Goal: Navigation & Orientation: Find specific page/section

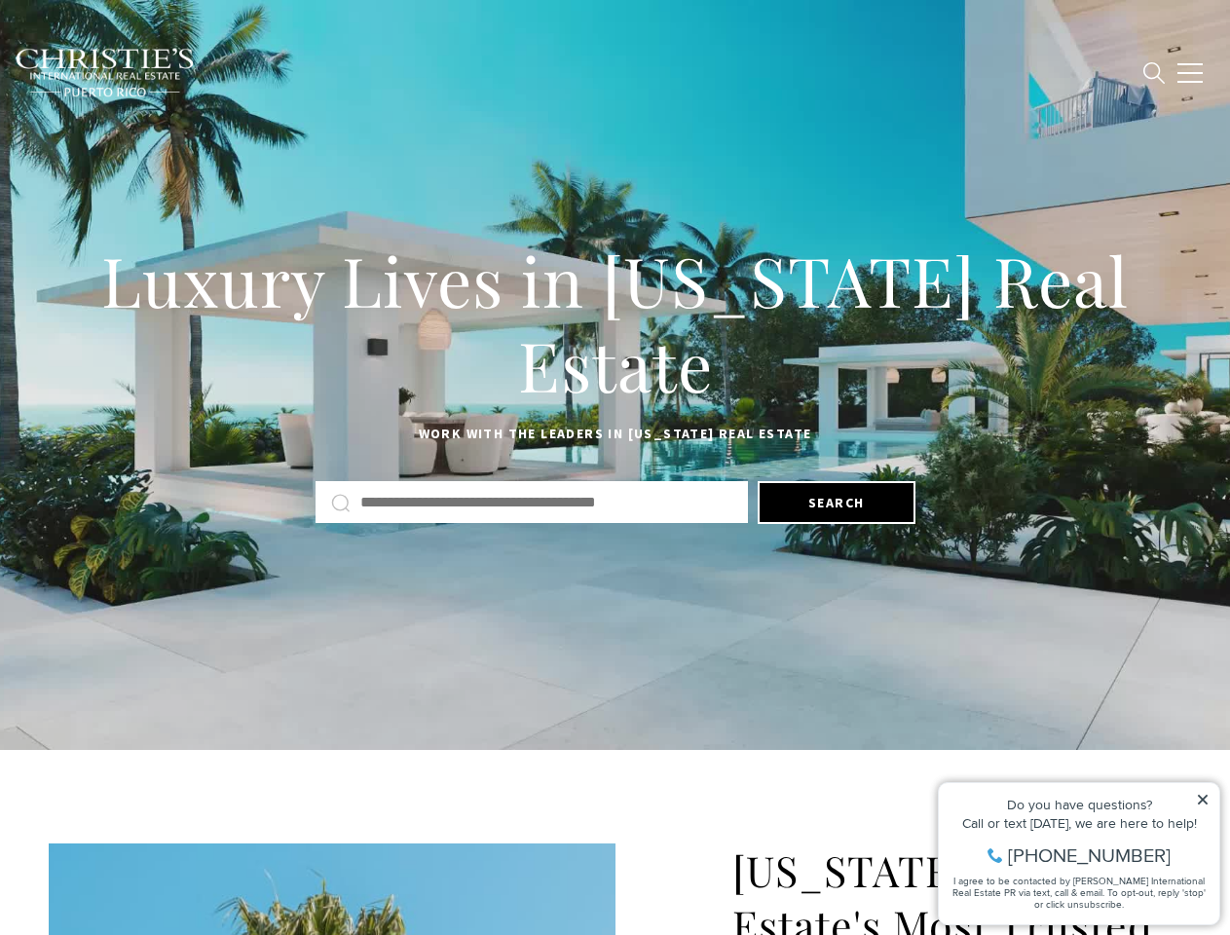
click at [614, 467] on div "Luxury Lives in [US_STATE] Real Estate Work with the leaders in [US_STATE] Real…" at bounding box center [615, 380] width 1230 height 300
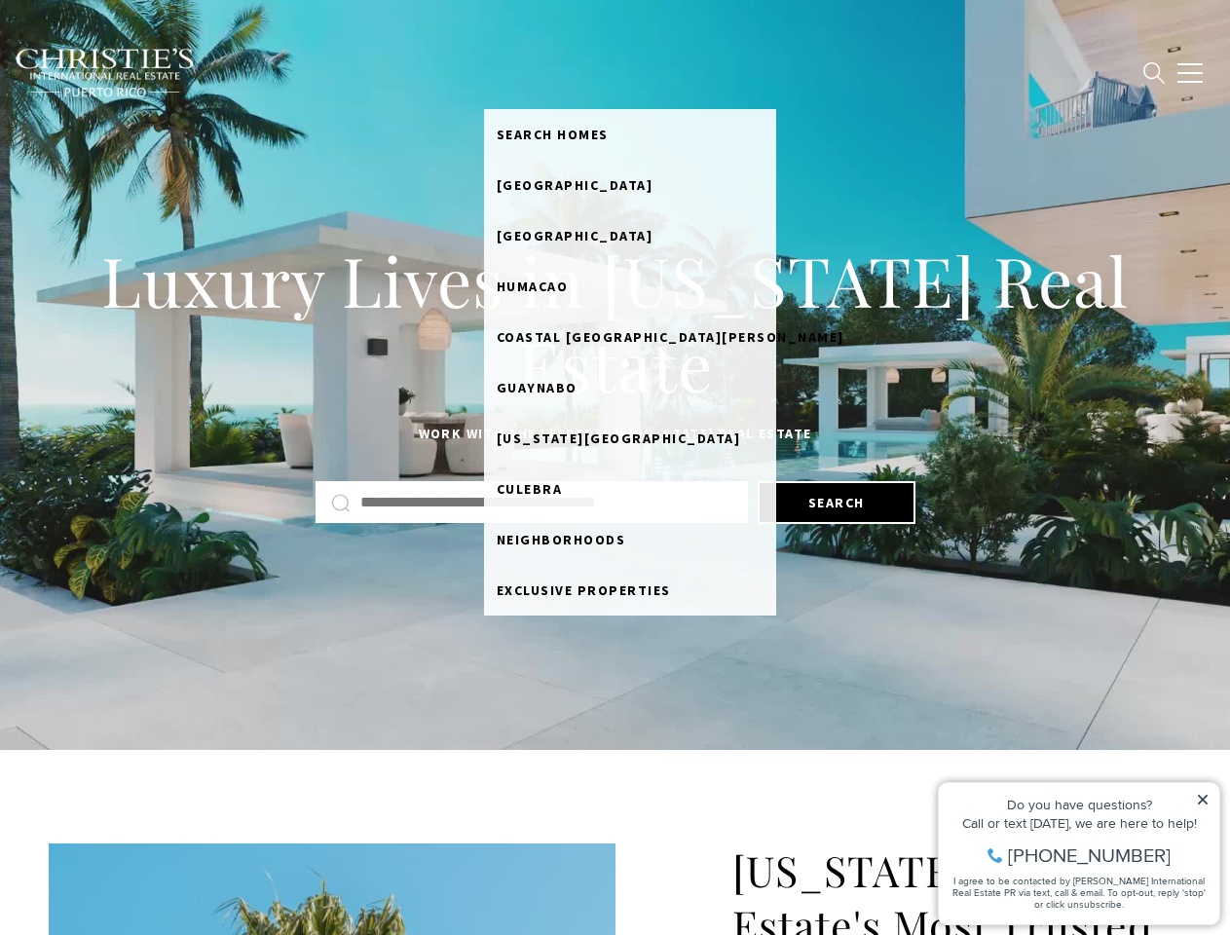
click at [529, 72] on link "BUY" at bounding box center [506, 72] width 45 height 49
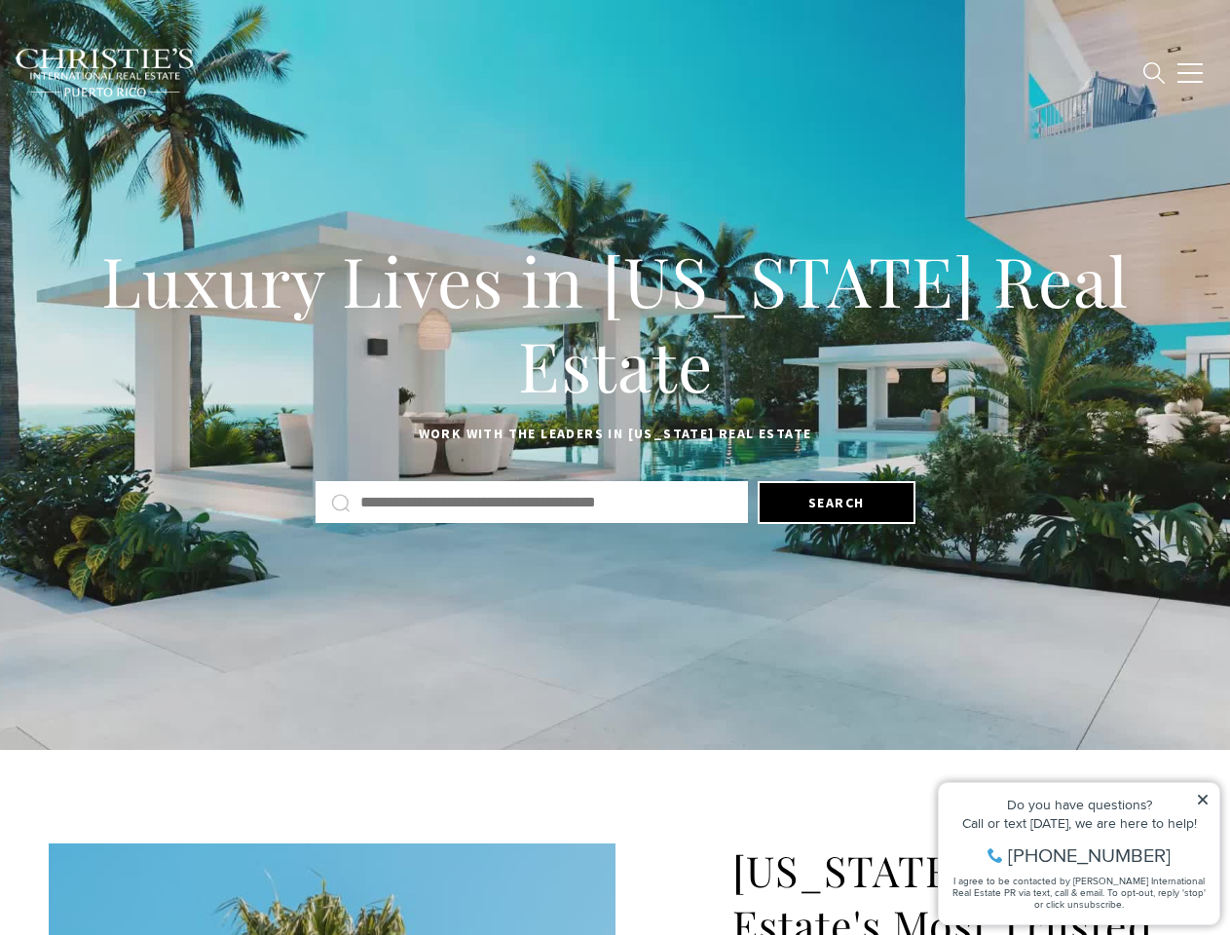
click at [577, 72] on link "SELL" at bounding box center [553, 72] width 50 height 49
click at [791, 72] on link "About" at bounding box center [762, 72] width 64 height 49
click at [867, 72] on link "Resources" at bounding box center [841, 72] width 94 height 49
click at [1190, 73] on span "button" at bounding box center [1189, 73] width 25 height 2
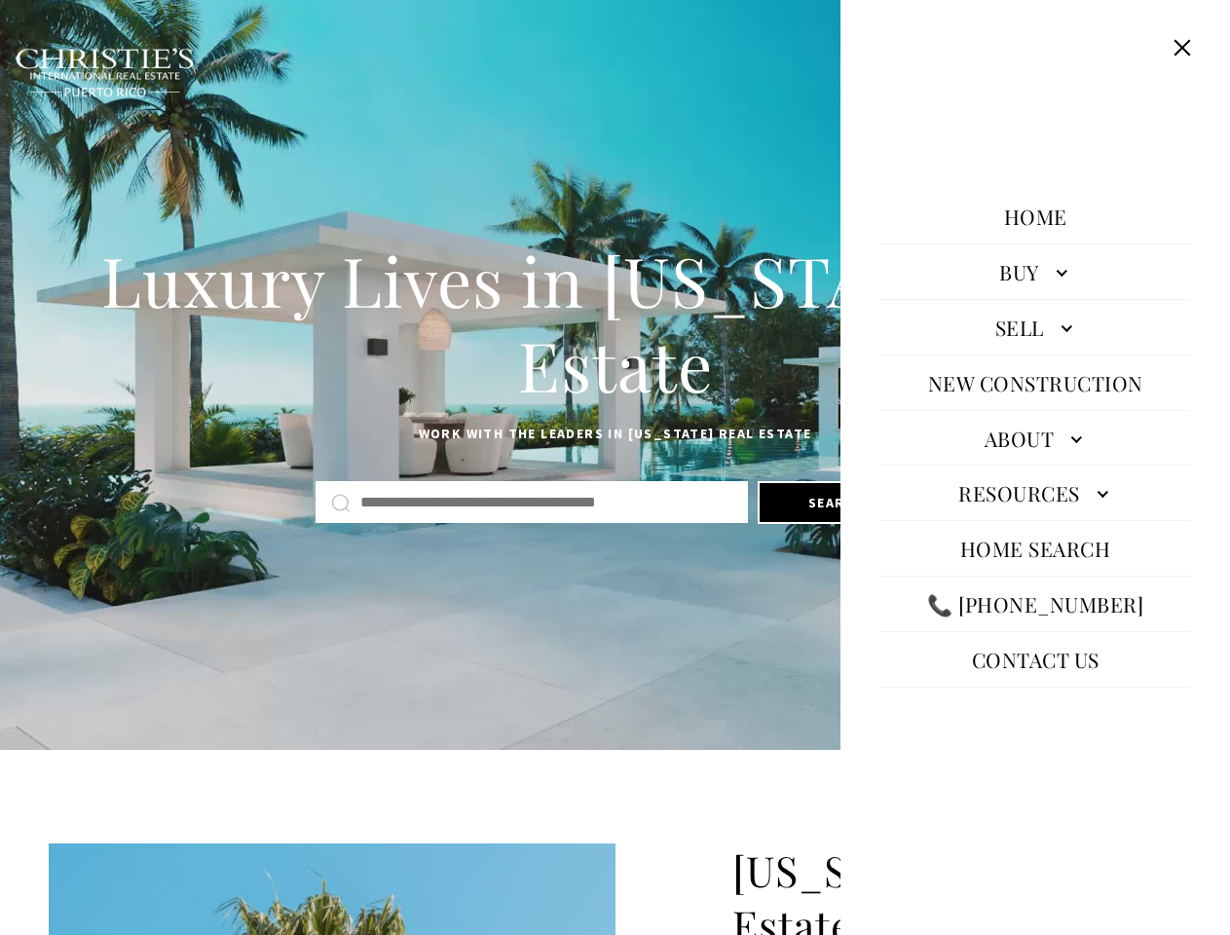
click at [614, 375] on h1 "Luxury Lives in [US_STATE] Real Estate" at bounding box center [615, 323] width 1132 height 170
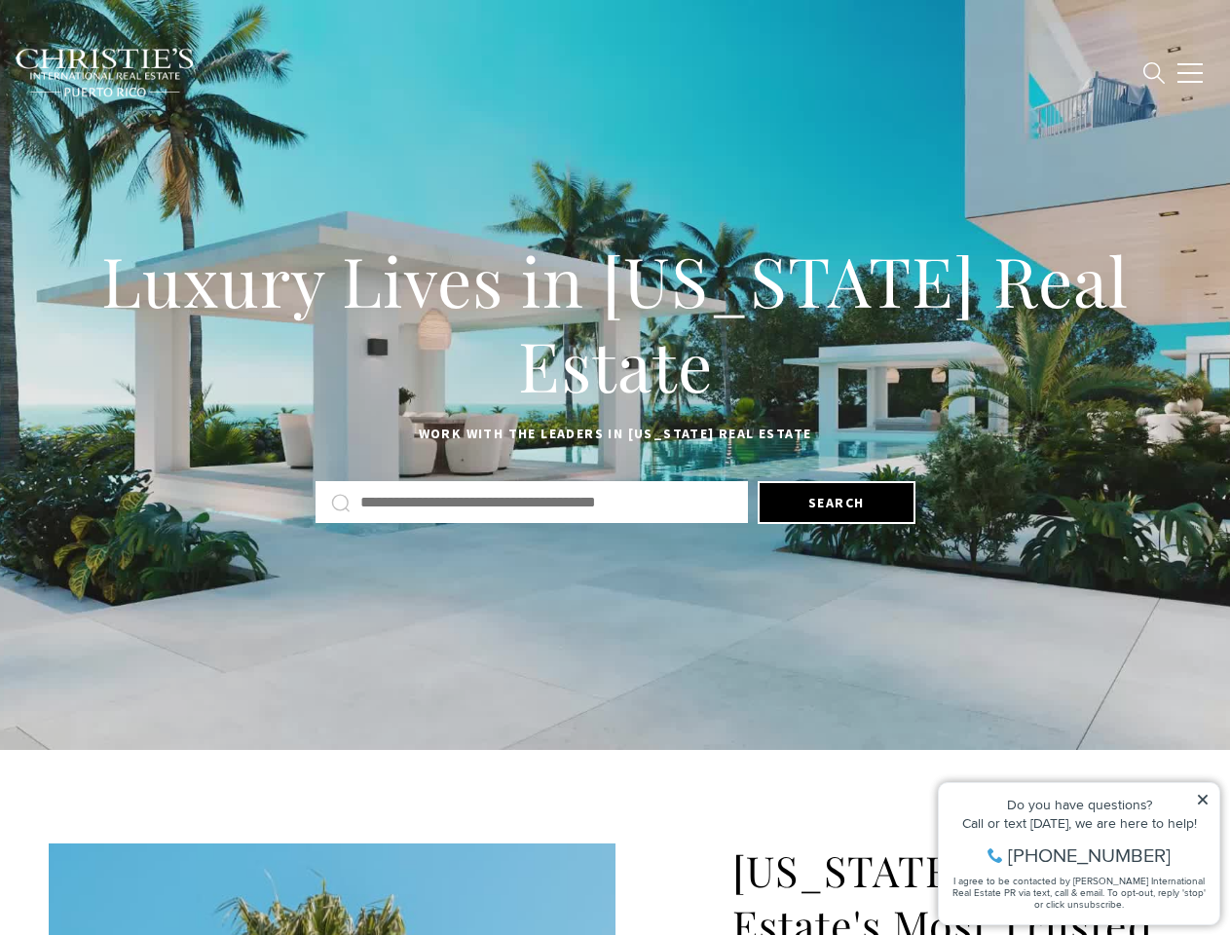
click at [835, 502] on button "Search" at bounding box center [836, 502] width 158 height 43
click at [1202, 799] on icon at bounding box center [1202, 799] width 10 height 10
